Goal: Navigation & Orientation: Understand site structure

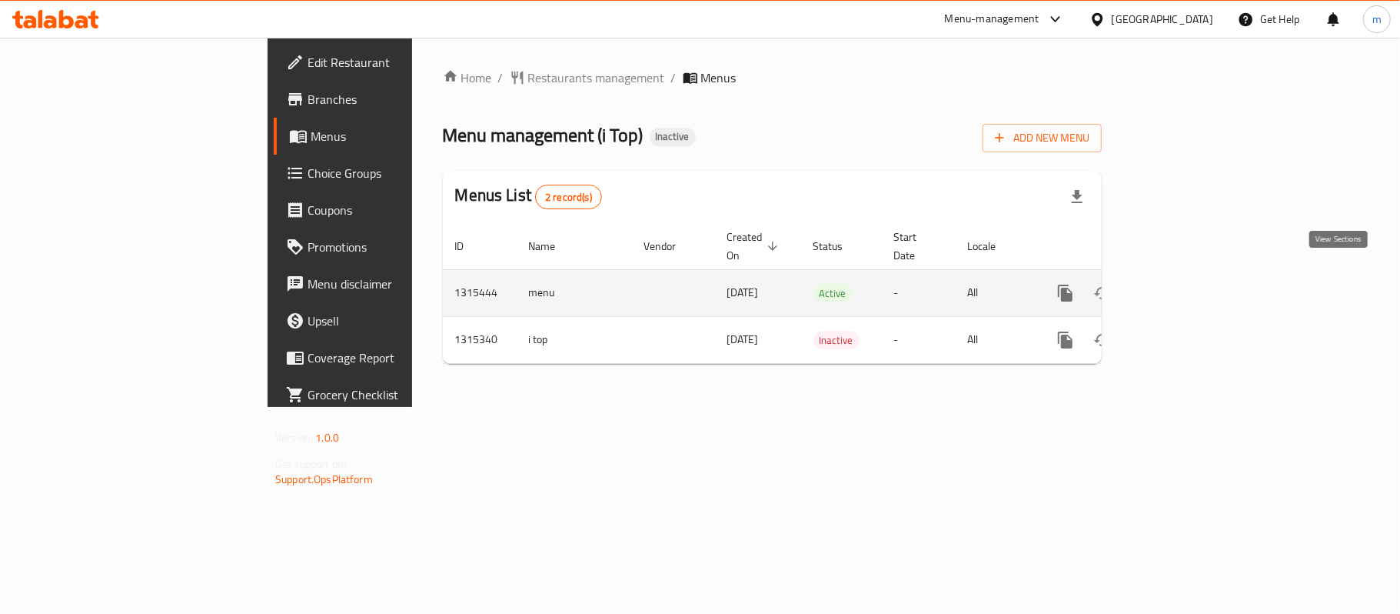
click at [1186, 284] on icon "enhanced table" at bounding box center [1176, 293] width 18 height 18
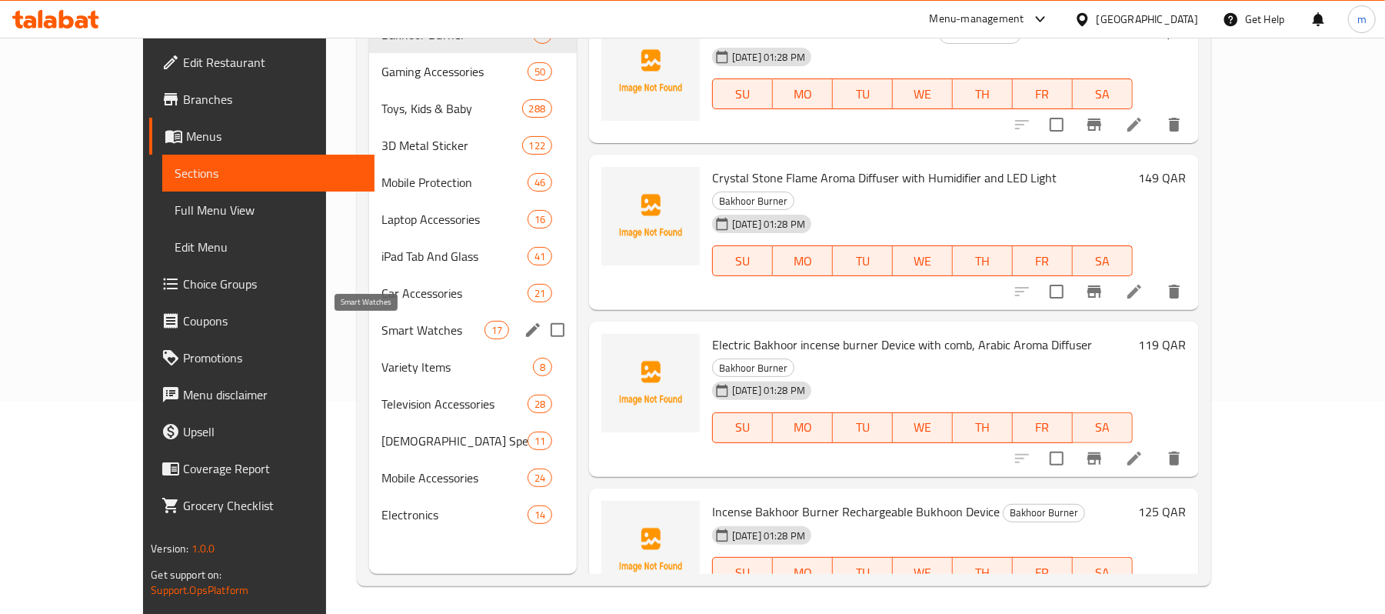
scroll to position [216, 0]
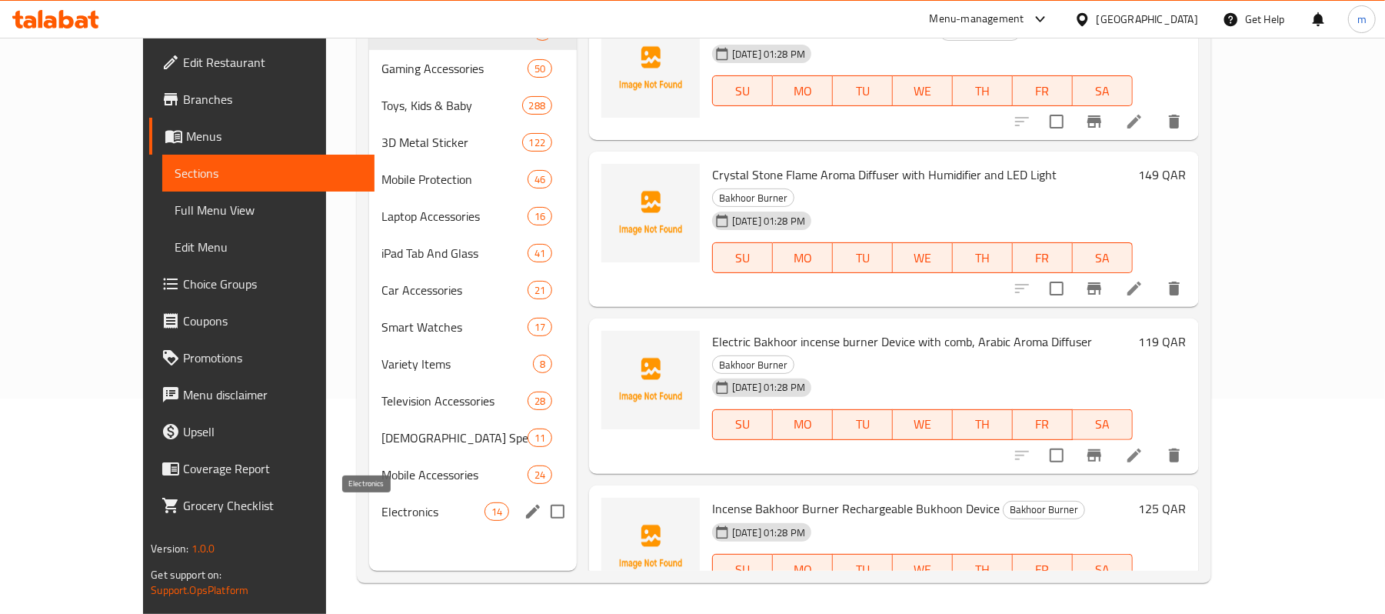
click at [381, 509] on span "Electronics" at bounding box center [432, 511] width 102 height 18
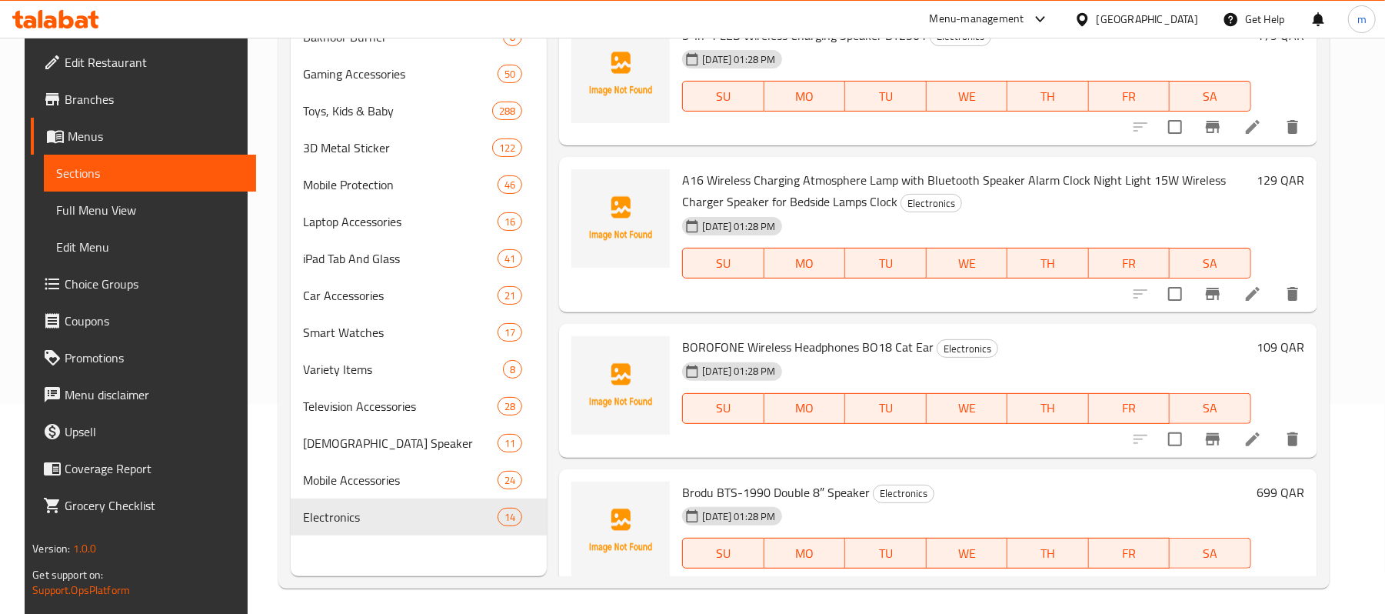
scroll to position [216, 0]
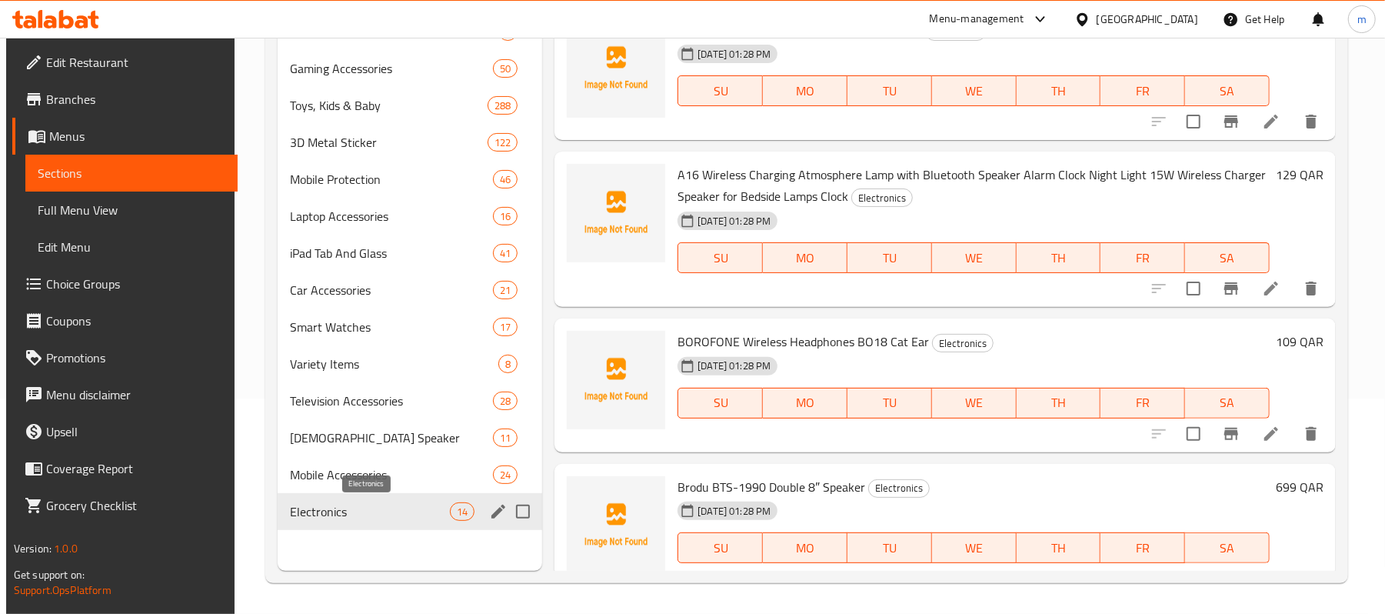
click at [329, 509] on span "Electronics" at bounding box center [370, 511] width 160 height 18
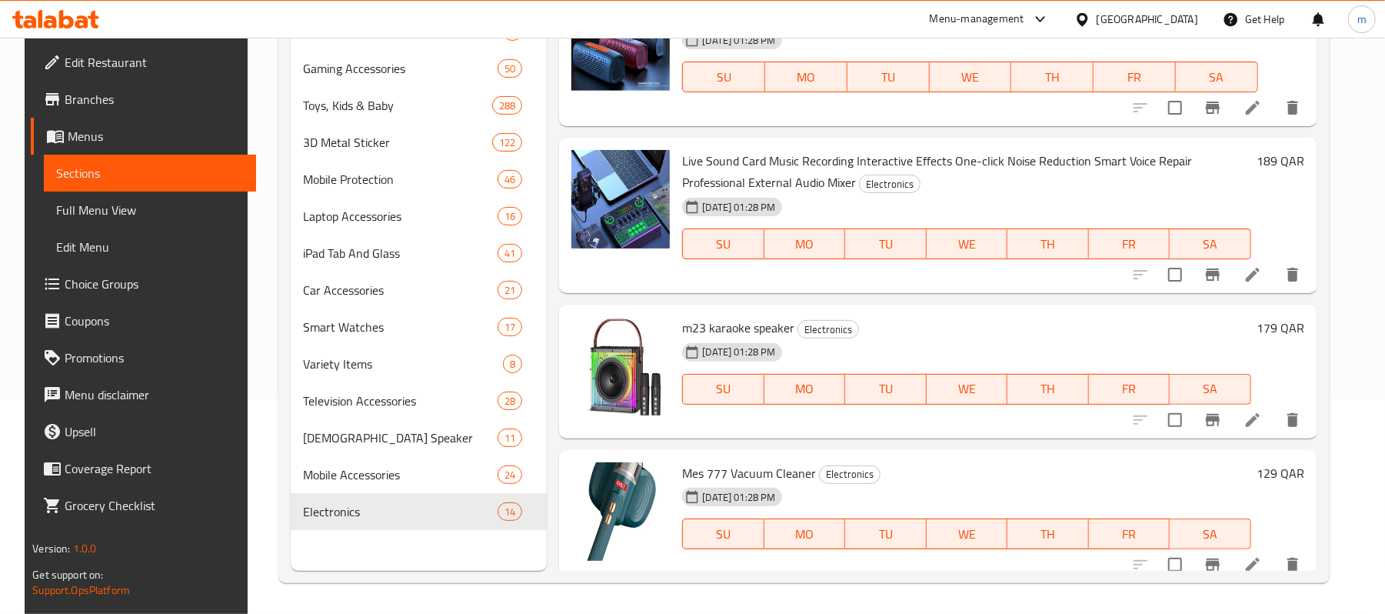
scroll to position [1498, 0]
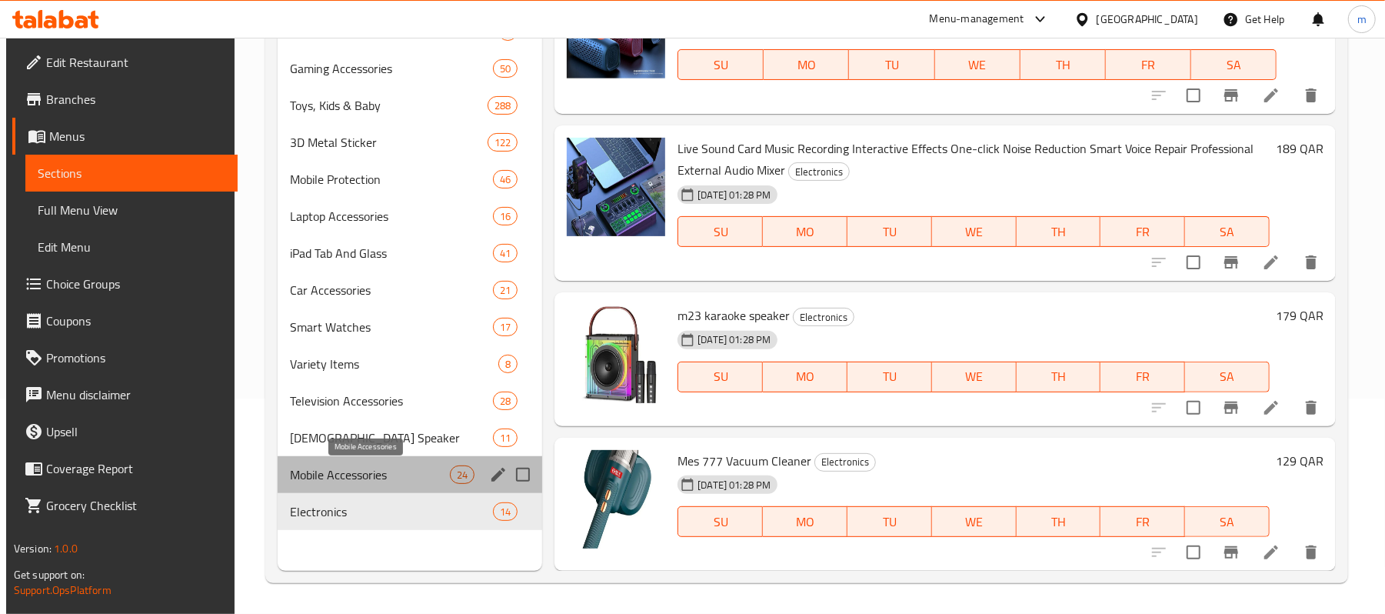
click at [324, 475] on span "Mobile Accessories" at bounding box center [370, 474] width 160 height 18
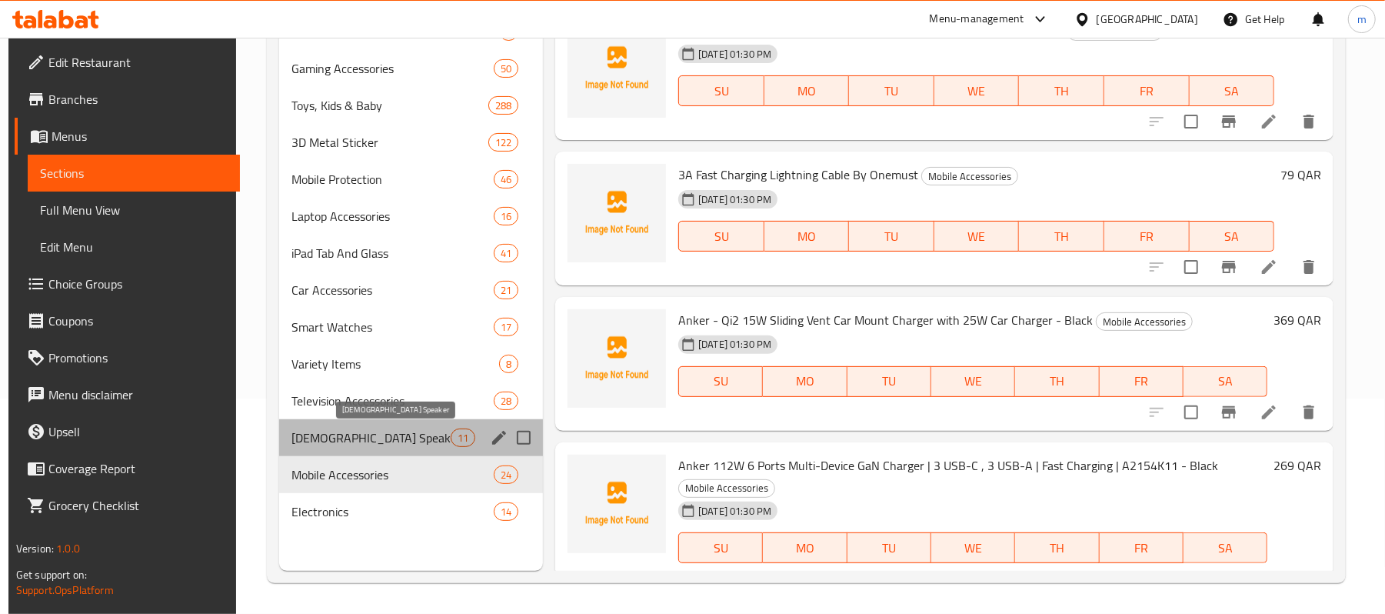
click at [348, 437] on span "[DEMOGRAPHIC_DATA] Speaker" at bounding box center [370, 437] width 158 height 18
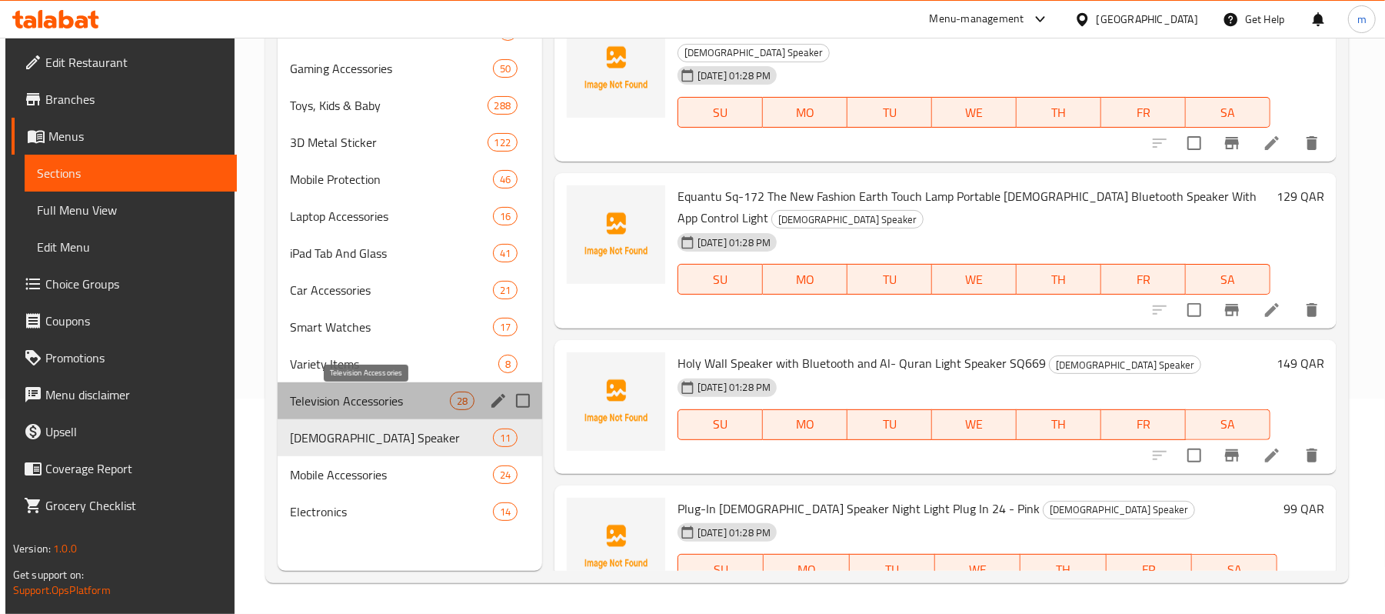
click at [329, 395] on span "Television Accessories" at bounding box center [370, 400] width 160 height 18
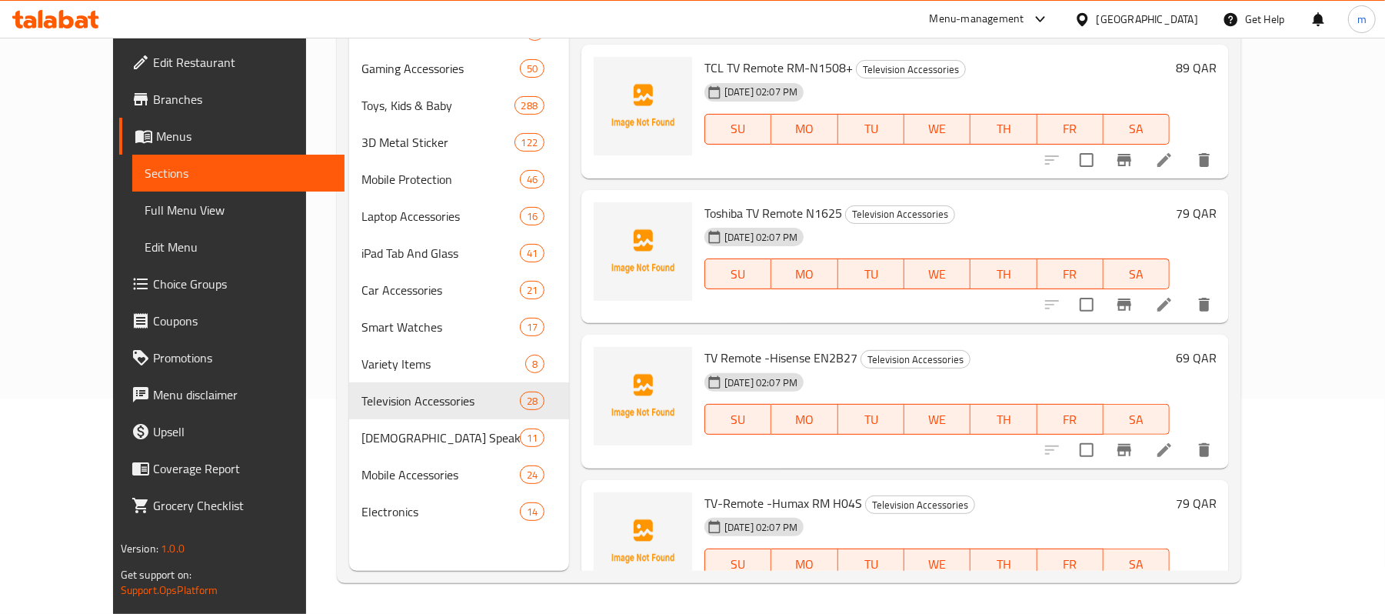
scroll to position [3506, 0]
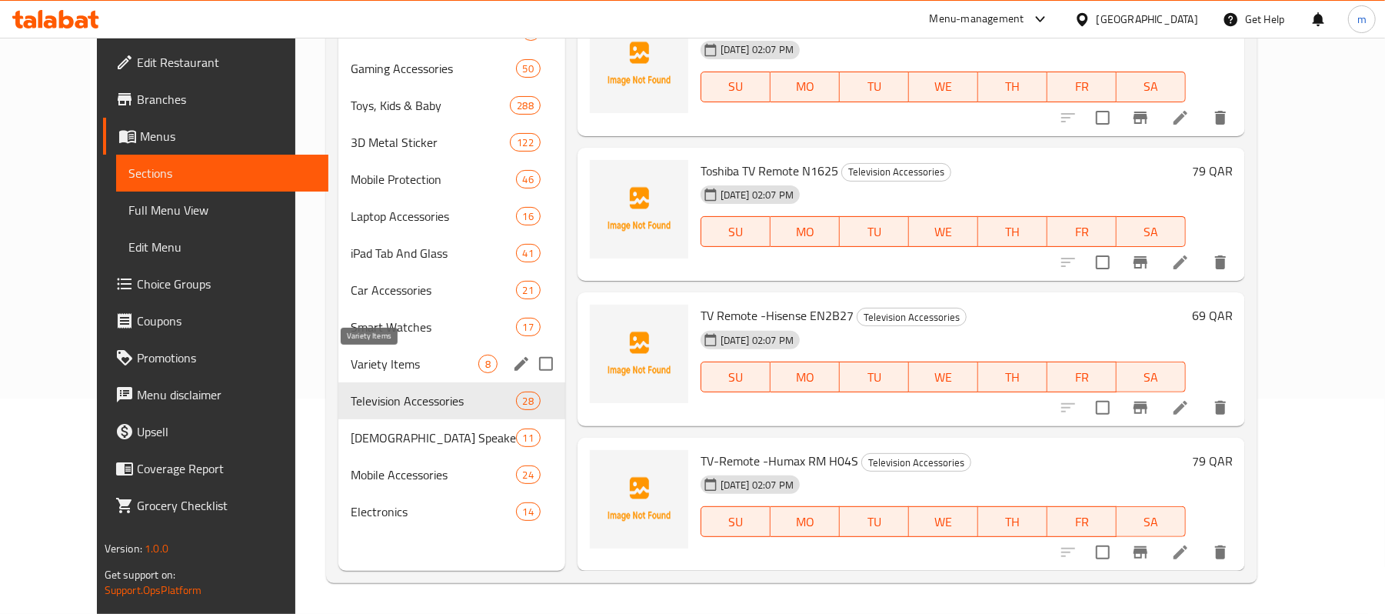
click at [351, 358] on span "Variety Items" at bounding box center [415, 363] width 128 height 18
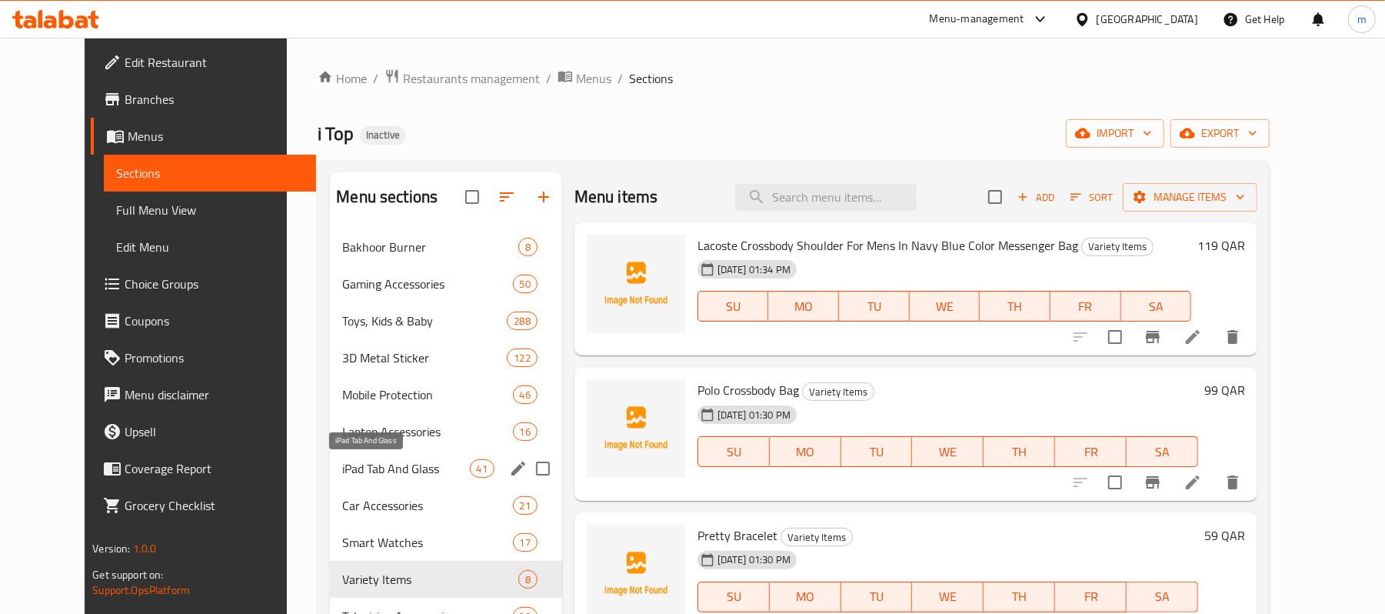
scroll to position [102, 0]
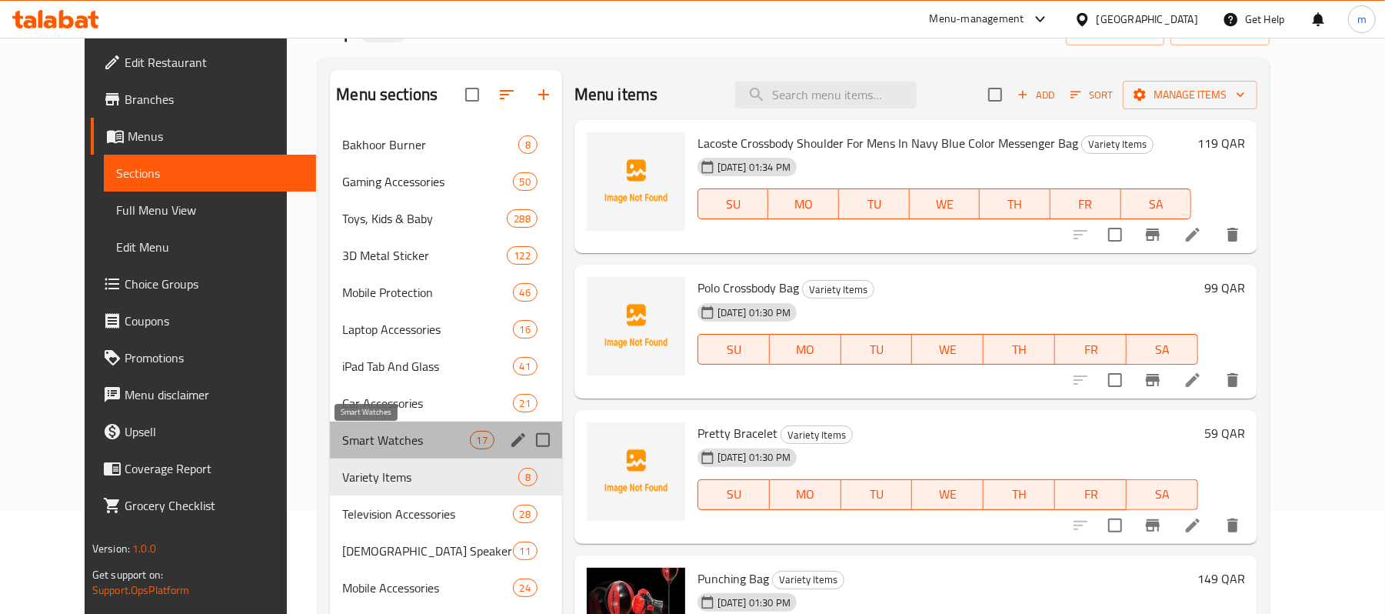
click at [342, 435] on span "Smart Watches" at bounding box center [405, 440] width 127 height 18
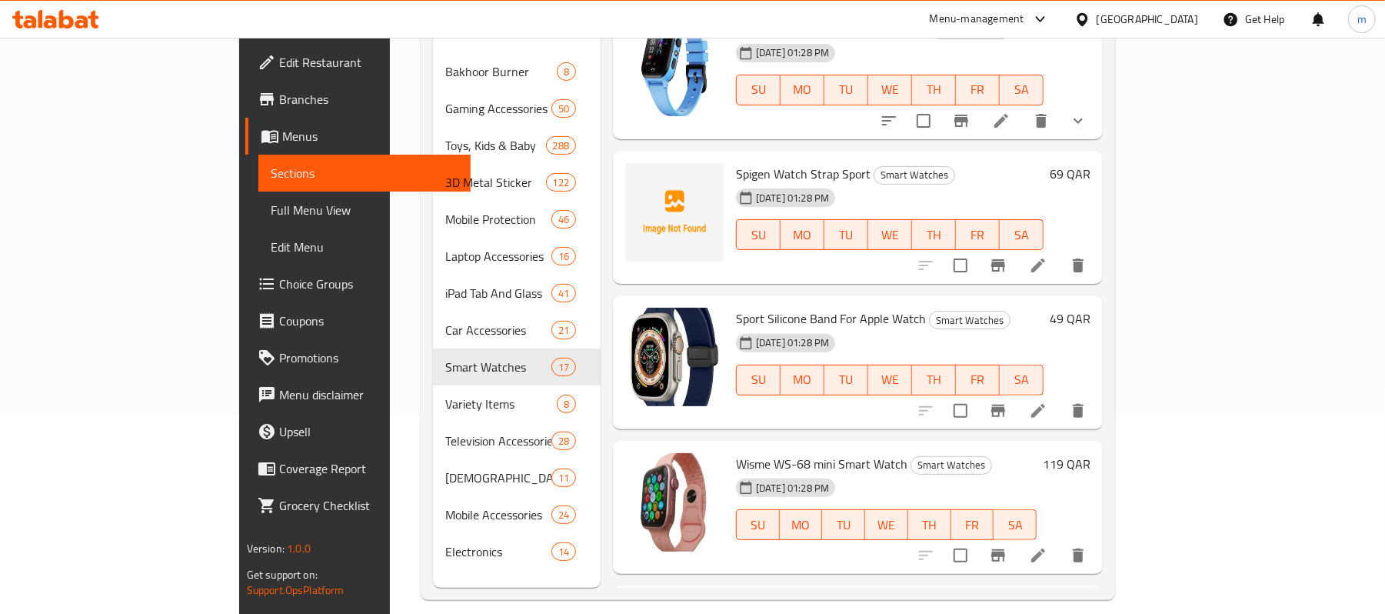
scroll to position [216, 0]
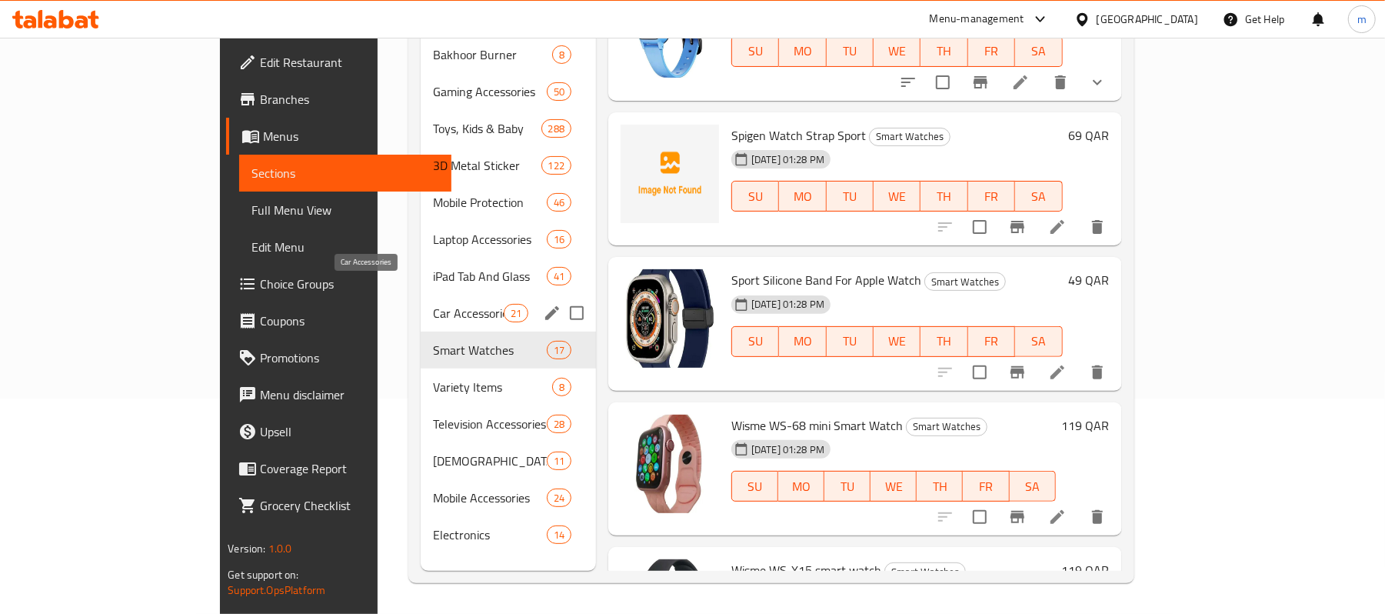
click at [433, 304] on span "Car Accessories" at bounding box center [468, 313] width 71 height 18
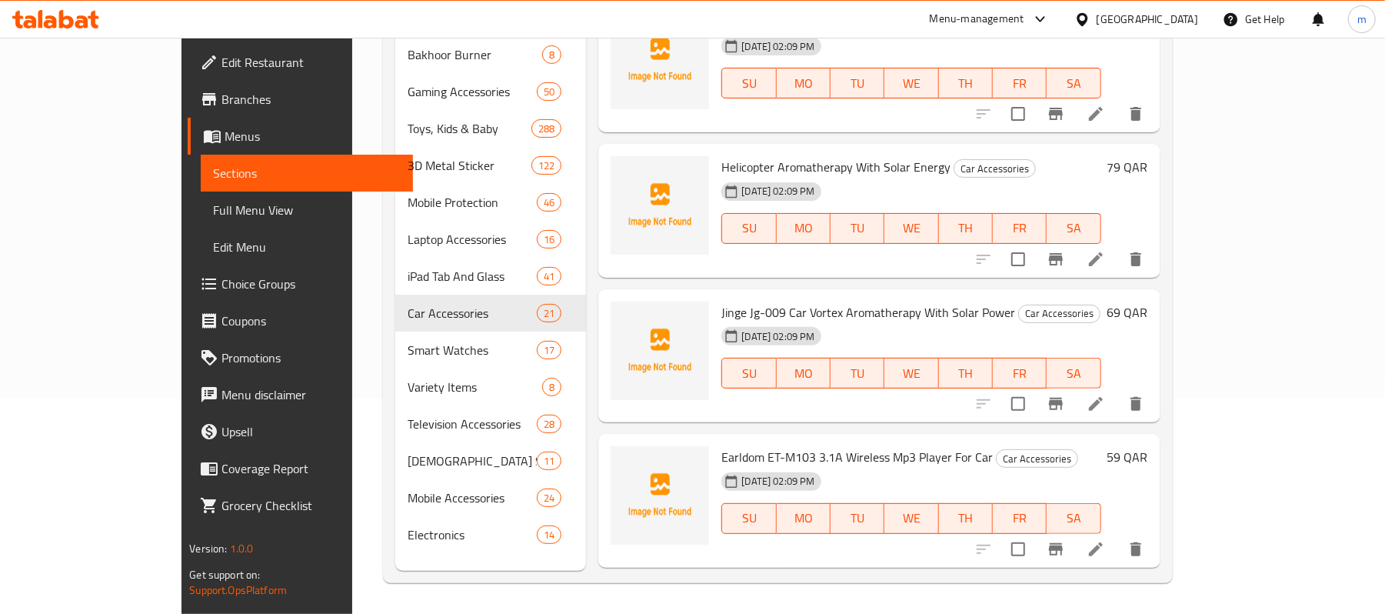
scroll to position [2470, 0]
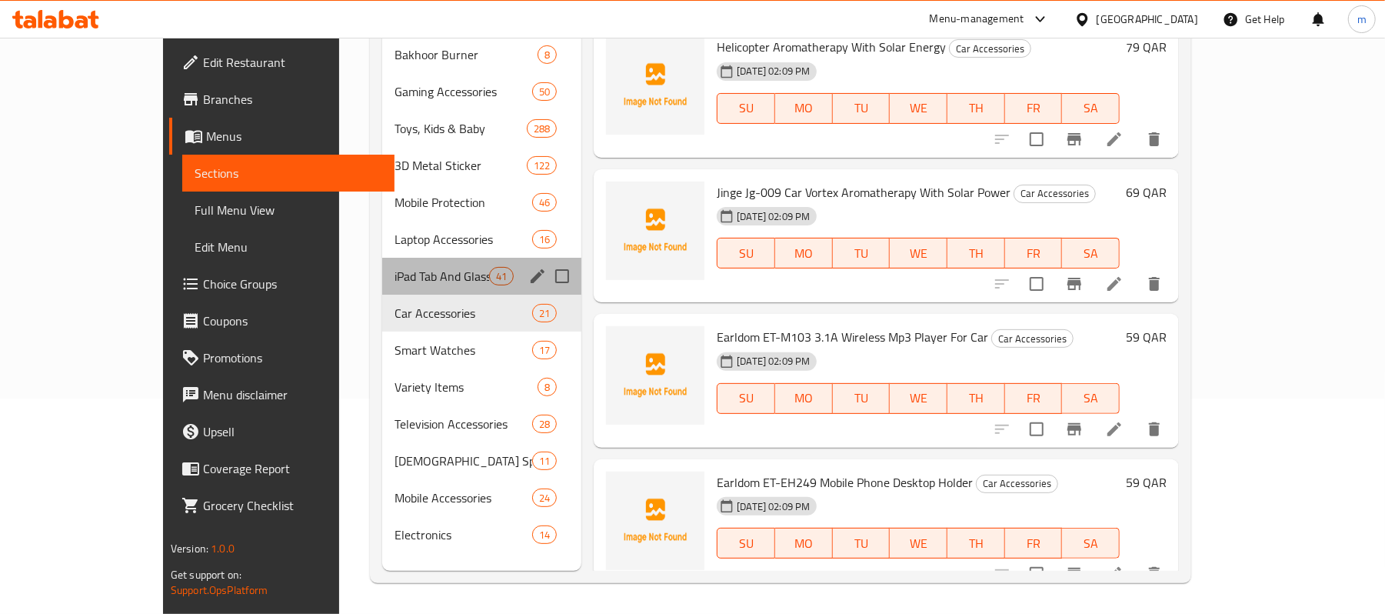
click at [382, 258] on div "iPad Tab And Glass 41" at bounding box center [481, 276] width 199 height 37
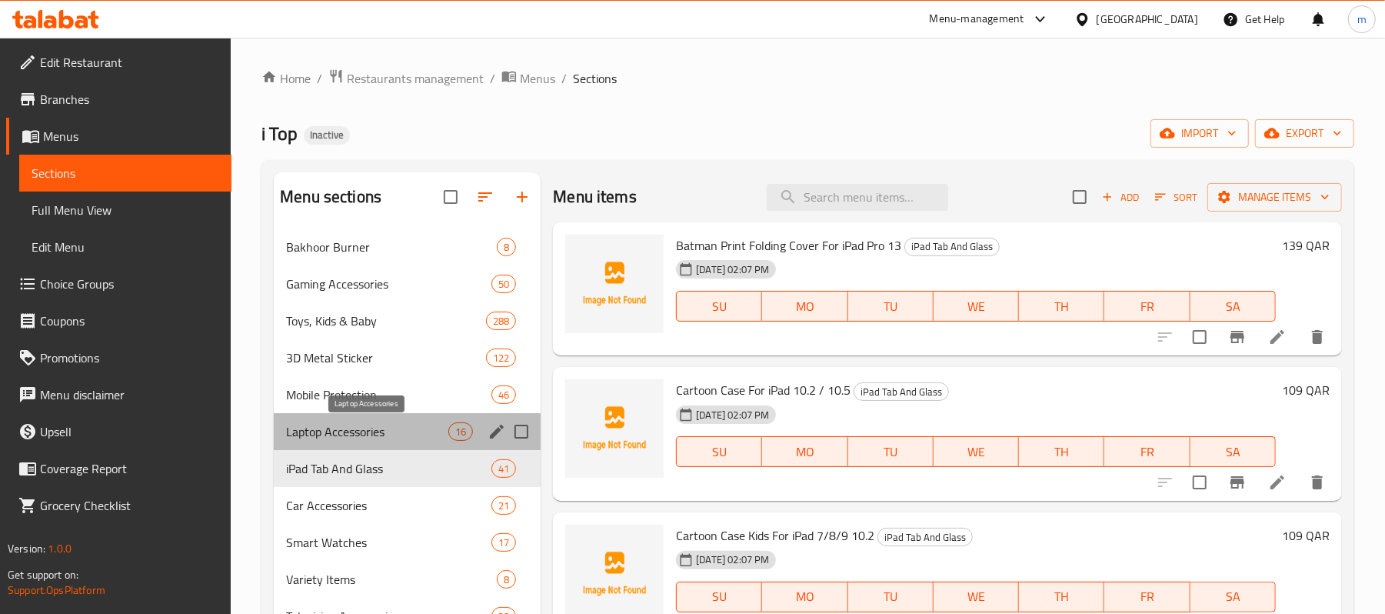
click at [334, 434] on span "Laptop Accessories" at bounding box center [367, 431] width 162 height 18
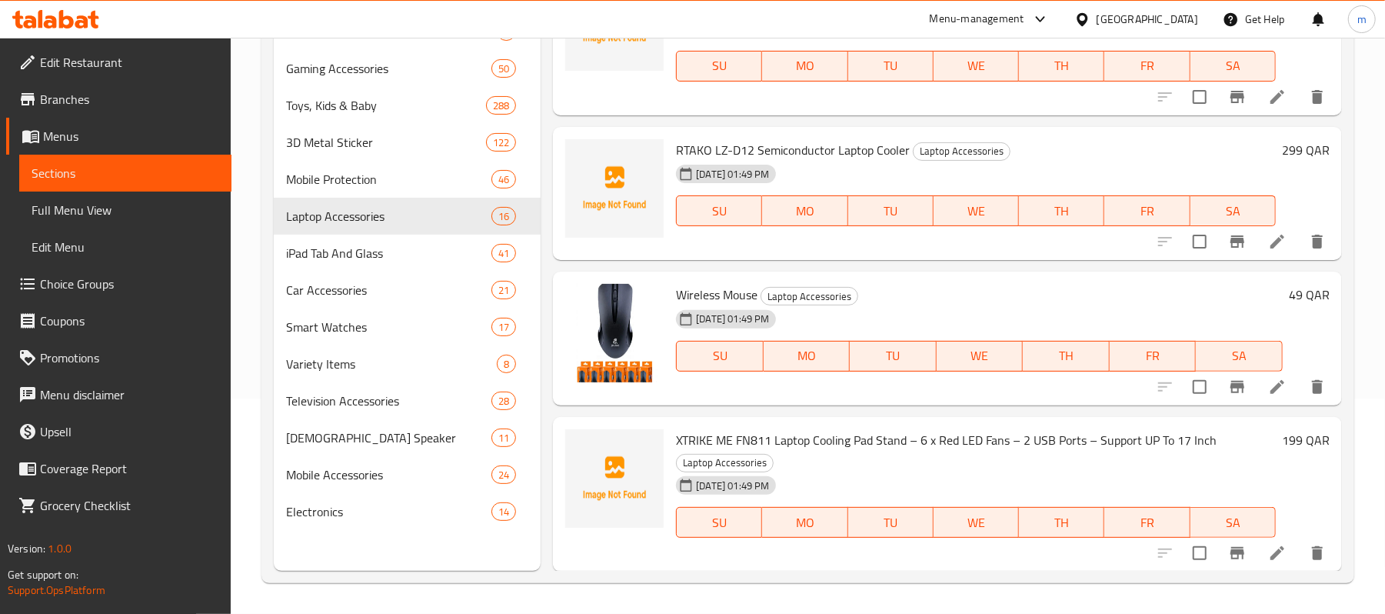
scroll to position [216, 0]
click at [304, 175] on span "Mobile Protection" at bounding box center [367, 179] width 162 height 18
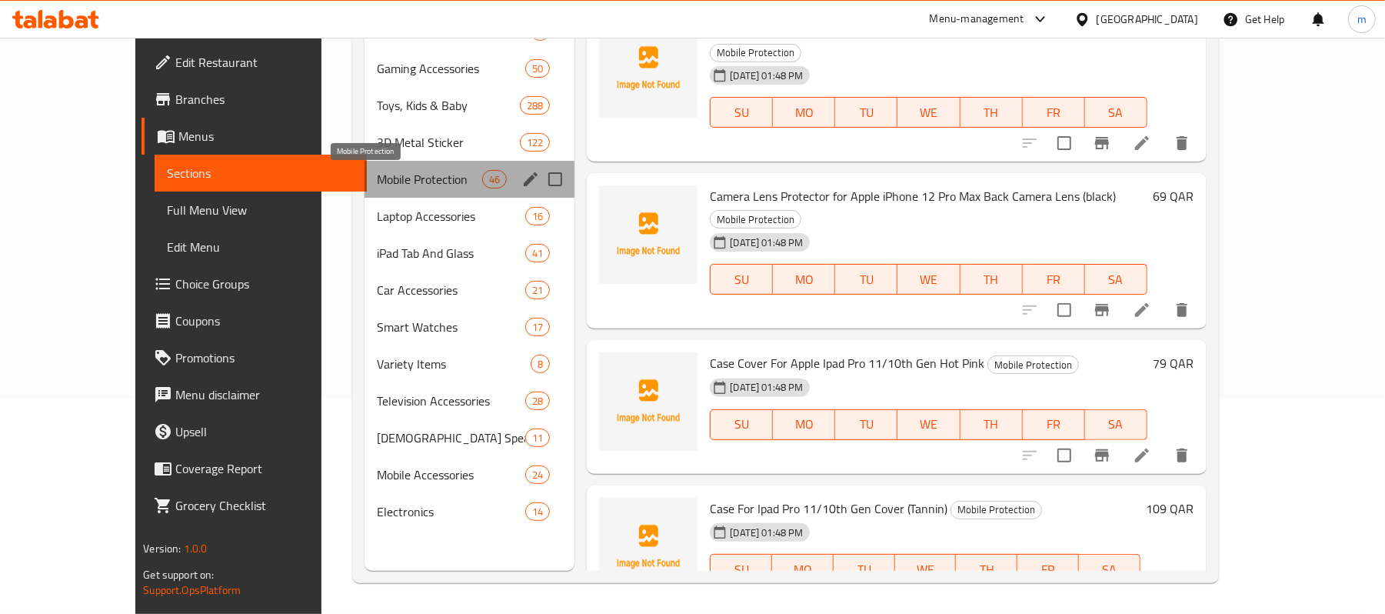
click at [377, 176] on span "Mobile Protection" at bounding box center [429, 179] width 105 height 18
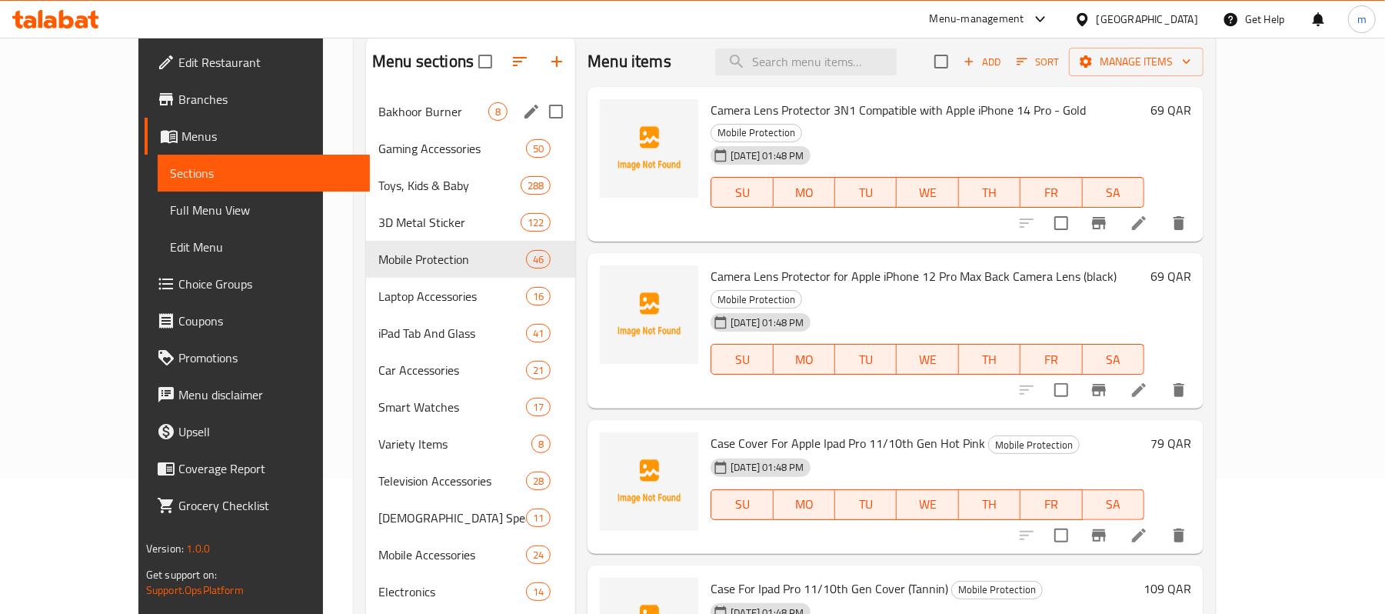
scroll to position [11, 0]
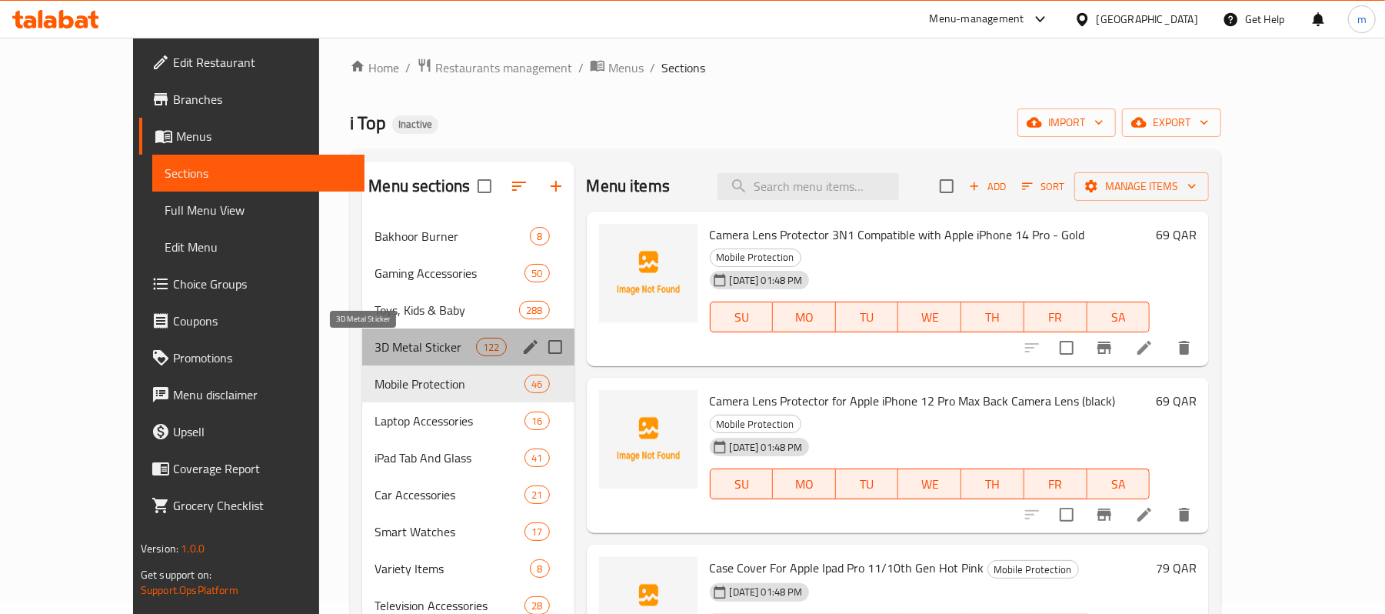
click at [374, 348] on span "3D Metal Sticker" at bounding box center [424, 347] width 101 height 18
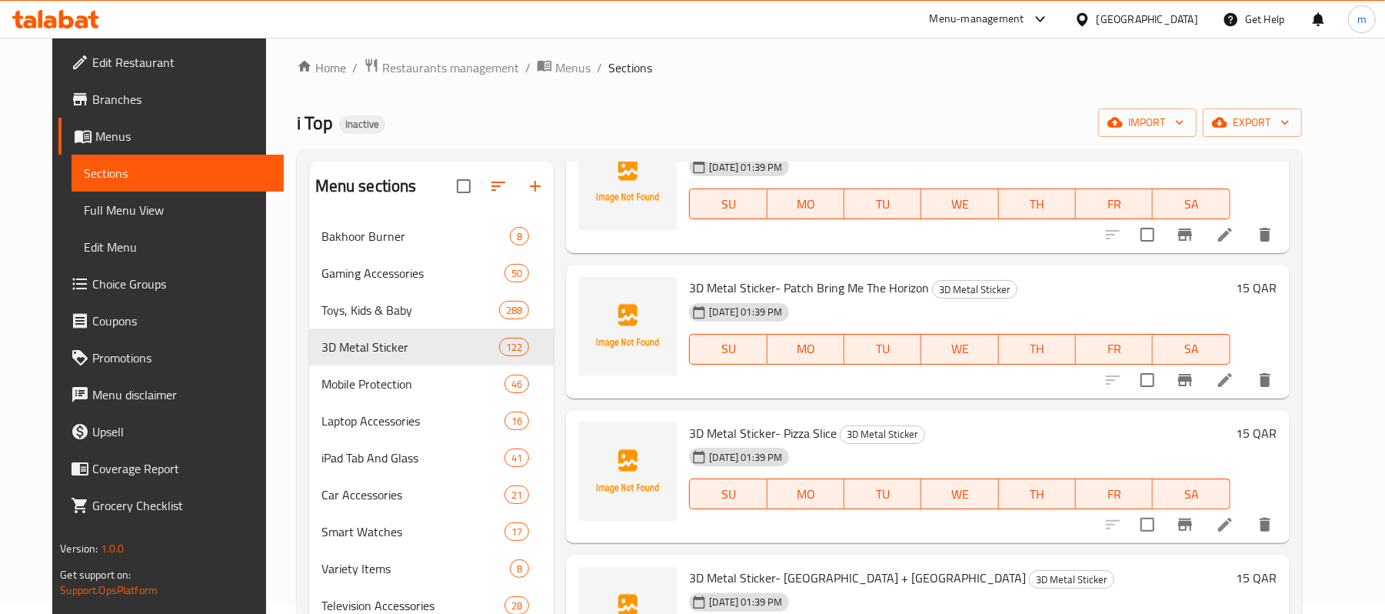
scroll to position [16892, 0]
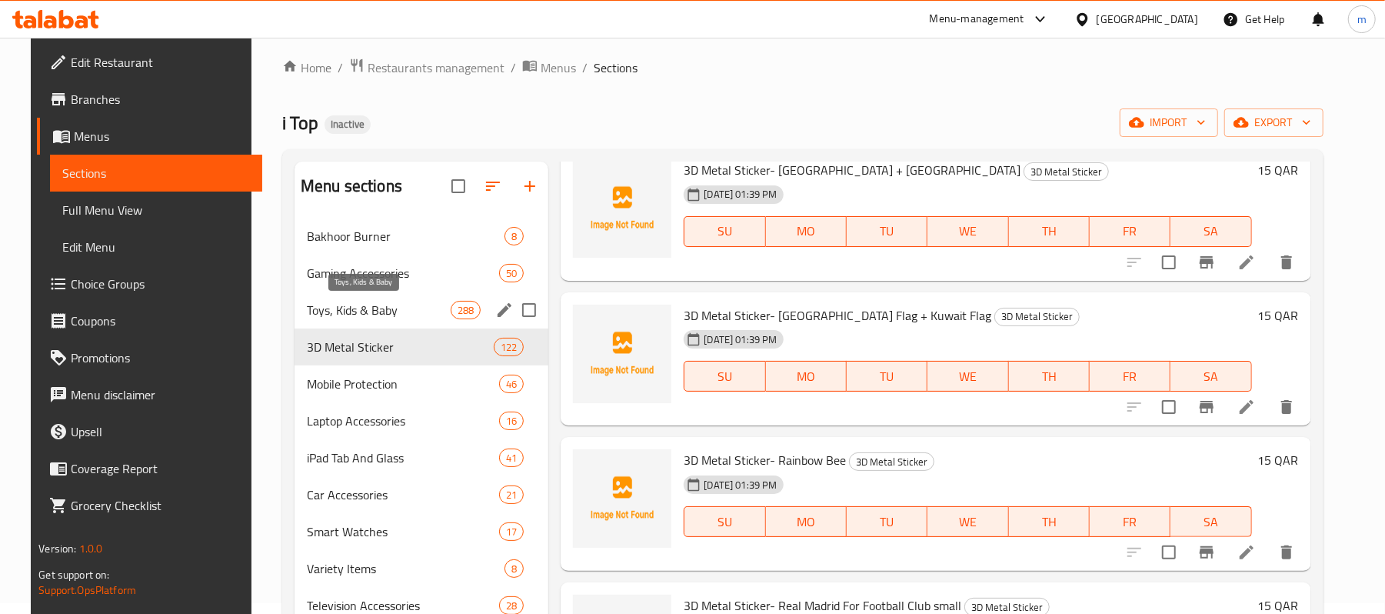
click at [345, 304] on span "Toys, Kids & Baby" at bounding box center [379, 310] width 144 height 18
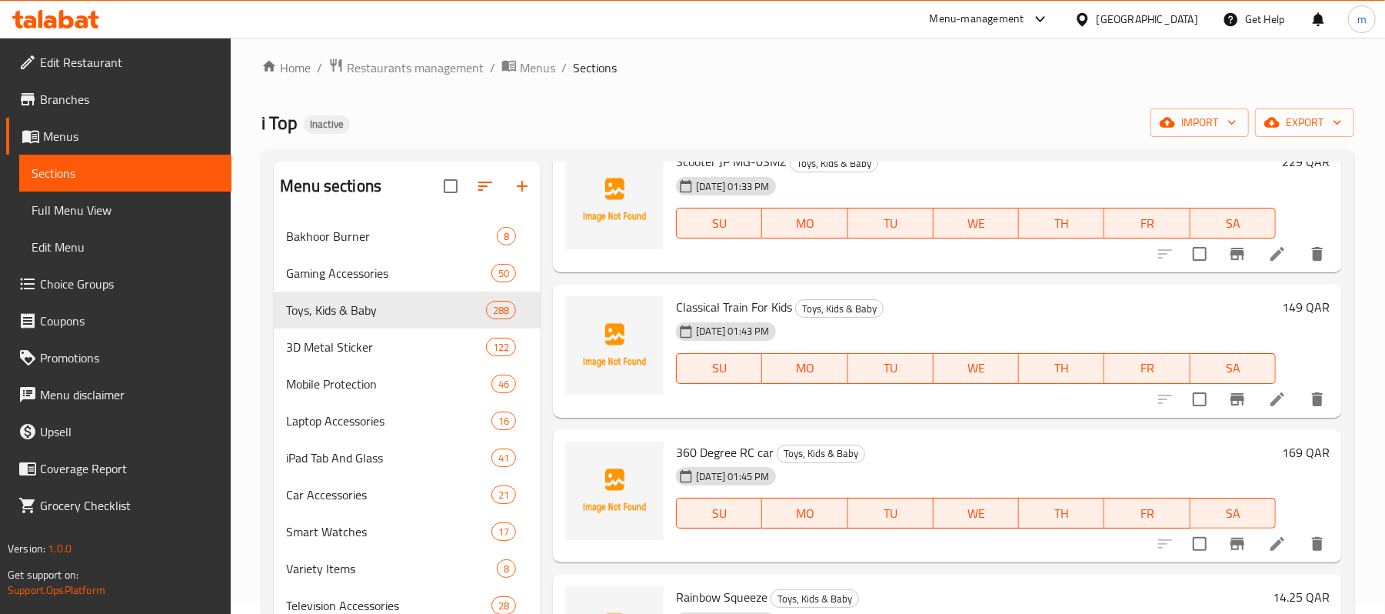
scroll to position [13858, 0]
